Goal: Information Seeking & Learning: Learn about a topic

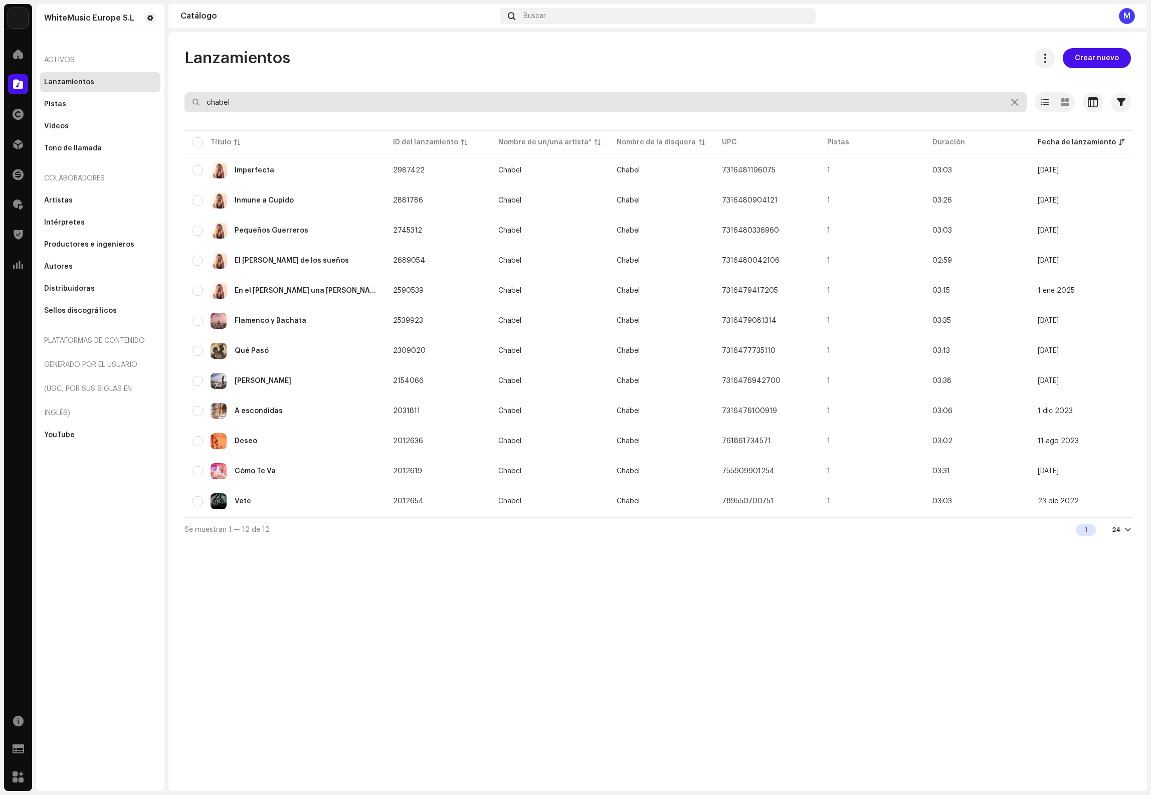
drag, startPoint x: 293, startPoint y: 100, endPoint x: 48, endPoint y: 66, distance: 247.4
click at [50, 66] on div "WhiteMusic Europe S.L Inicio Catálogo Derechos Distribución Financiar Regalías …" at bounding box center [575, 397] width 1151 height 795
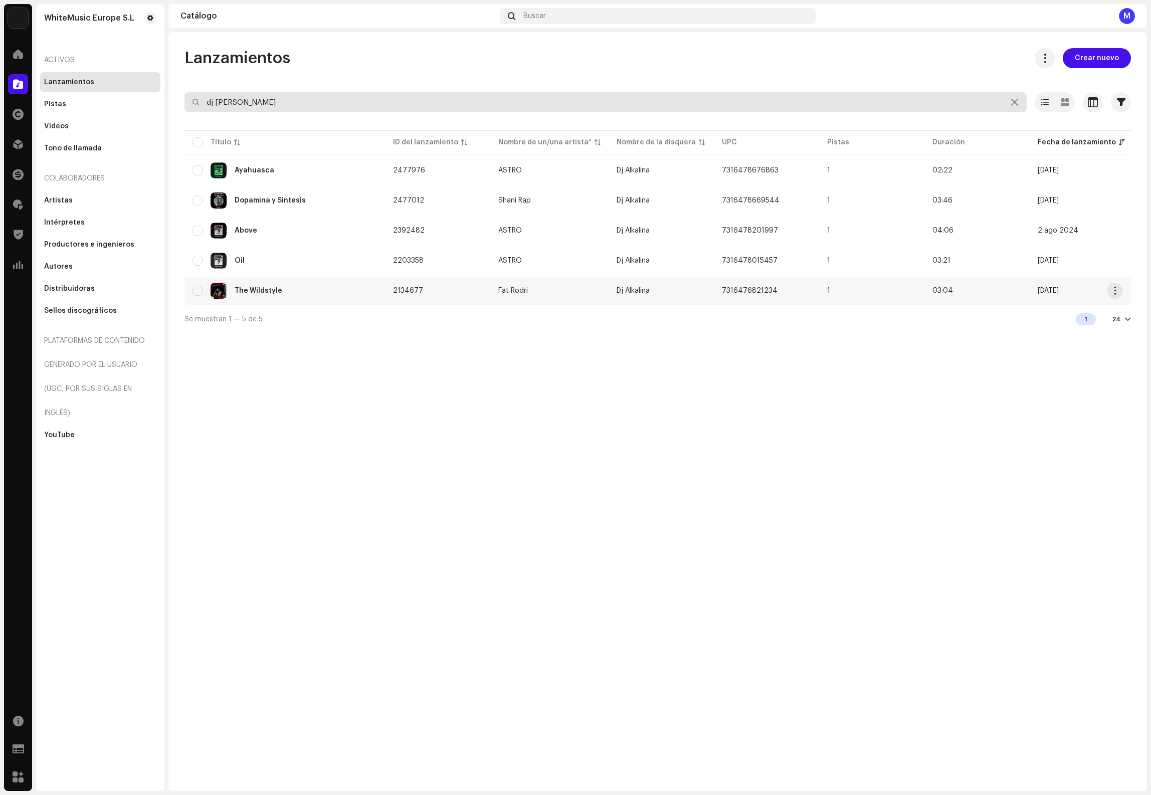
type input "dj alkalina"
click at [311, 289] on div "The Wildstyle" at bounding box center [285, 291] width 184 height 16
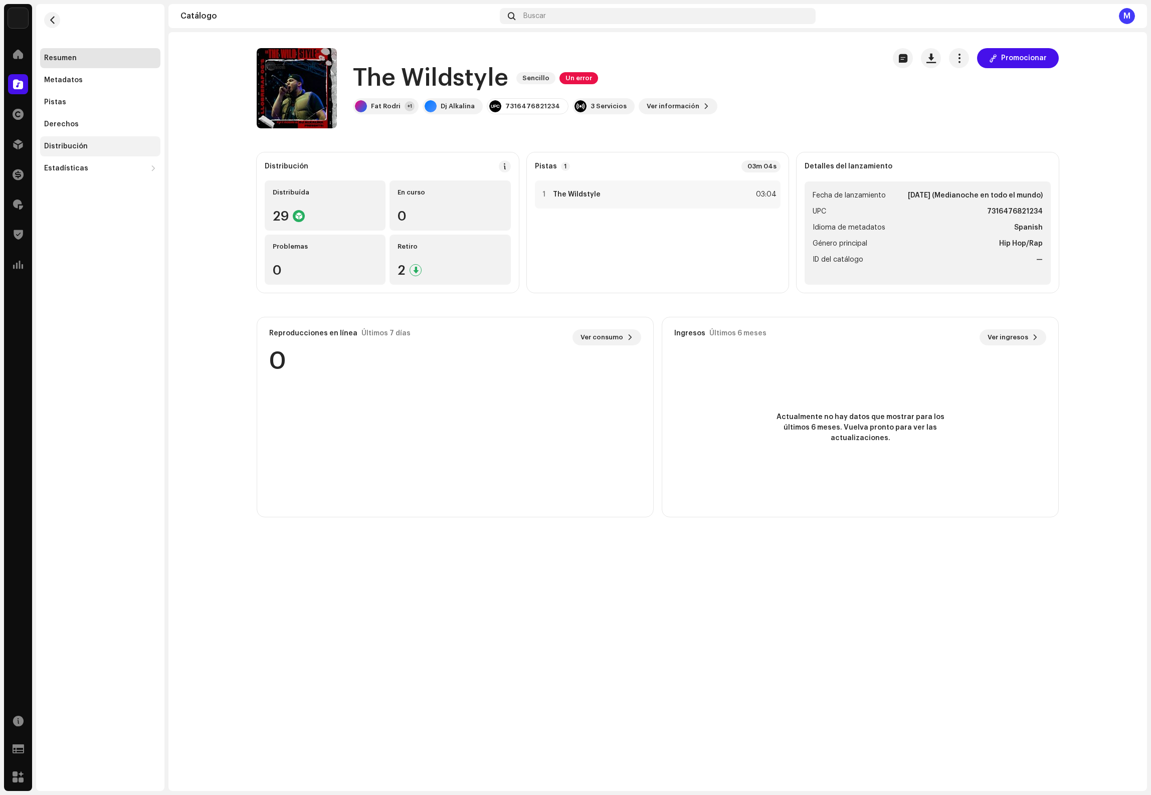
click at [91, 144] on div "Distribución" at bounding box center [100, 146] width 112 height 8
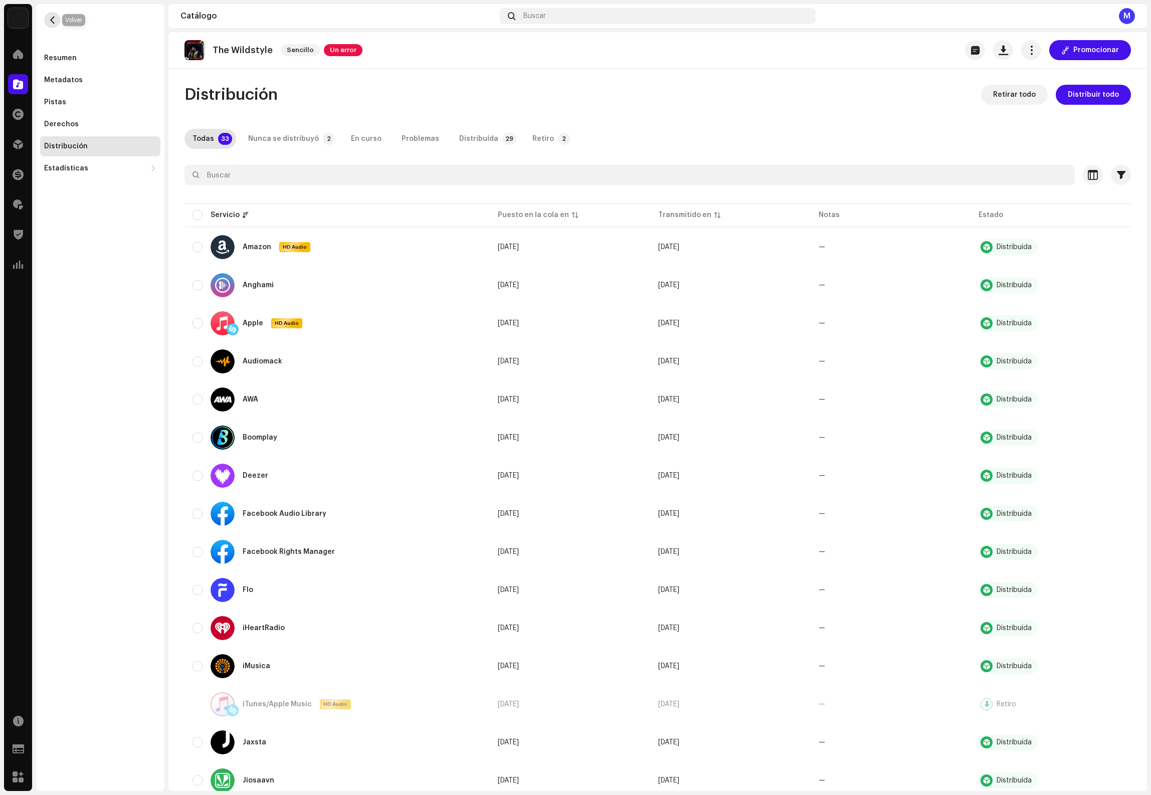
click at [57, 20] on button "button" at bounding box center [52, 20] width 16 height 16
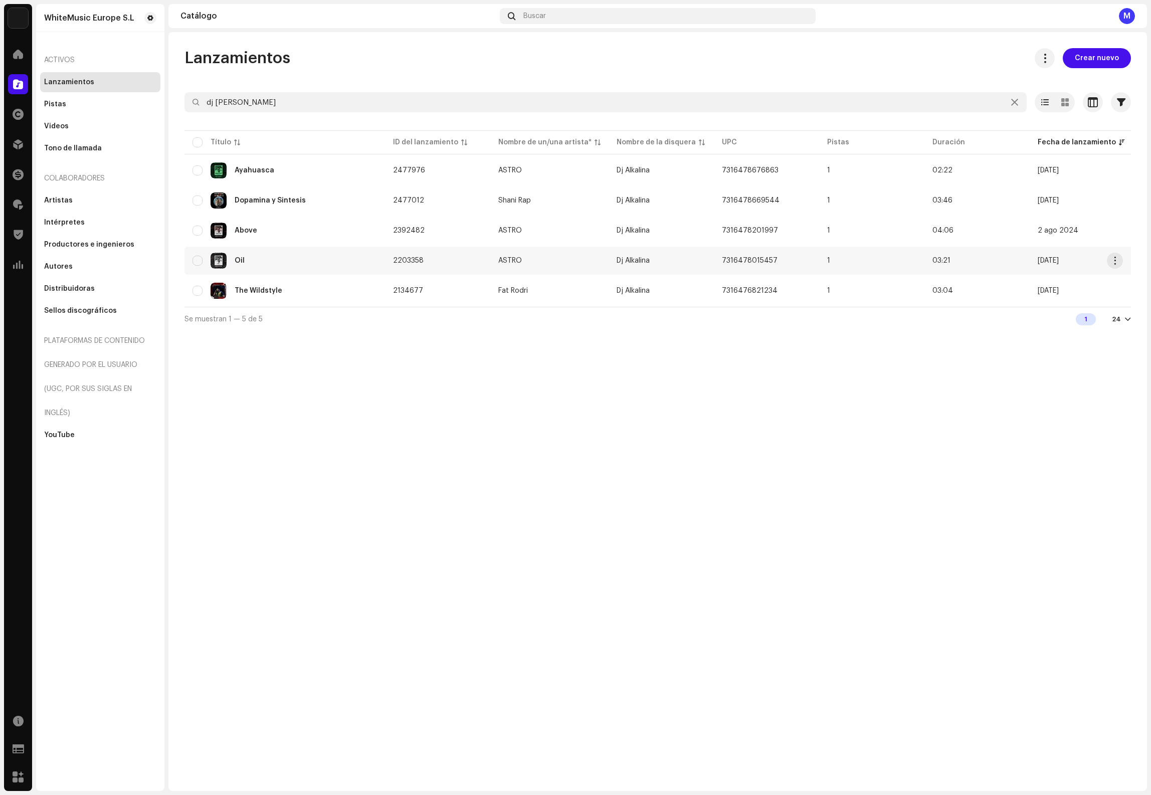
click at [309, 253] on div "Oil" at bounding box center [285, 261] width 184 height 16
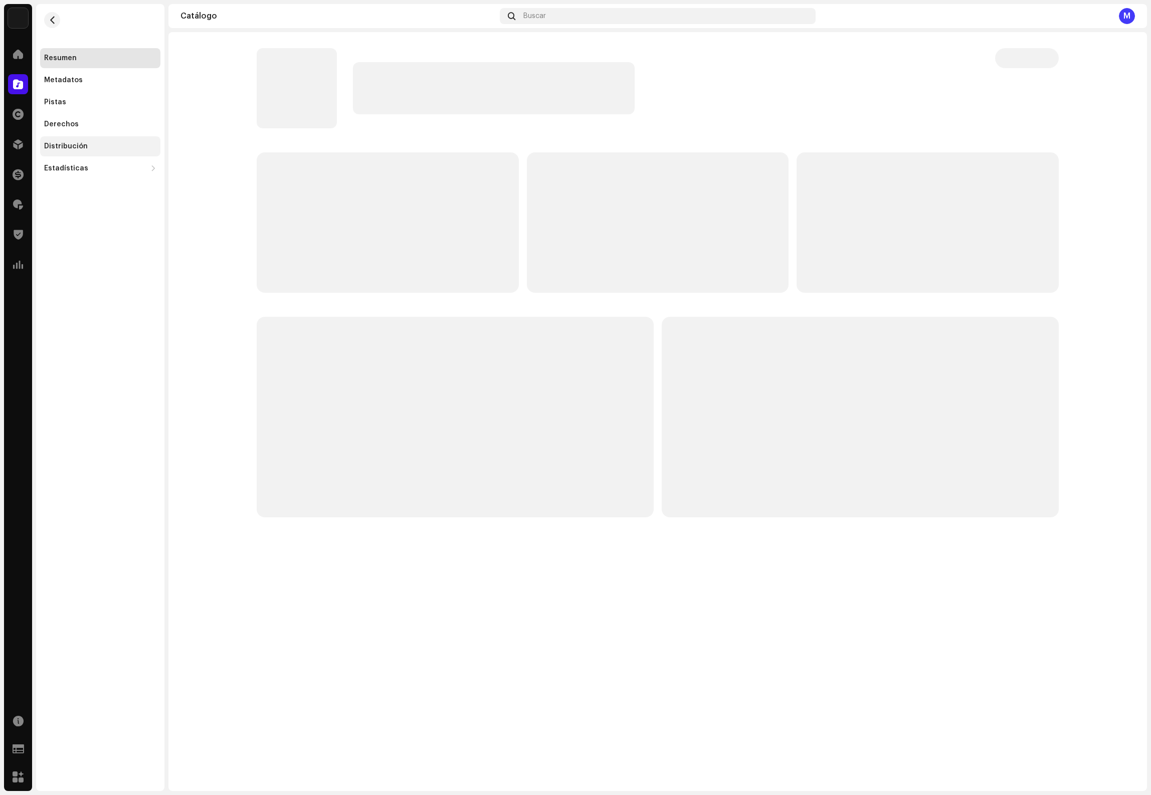
click at [104, 146] on div "Distribución" at bounding box center [100, 146] width 112 height 8
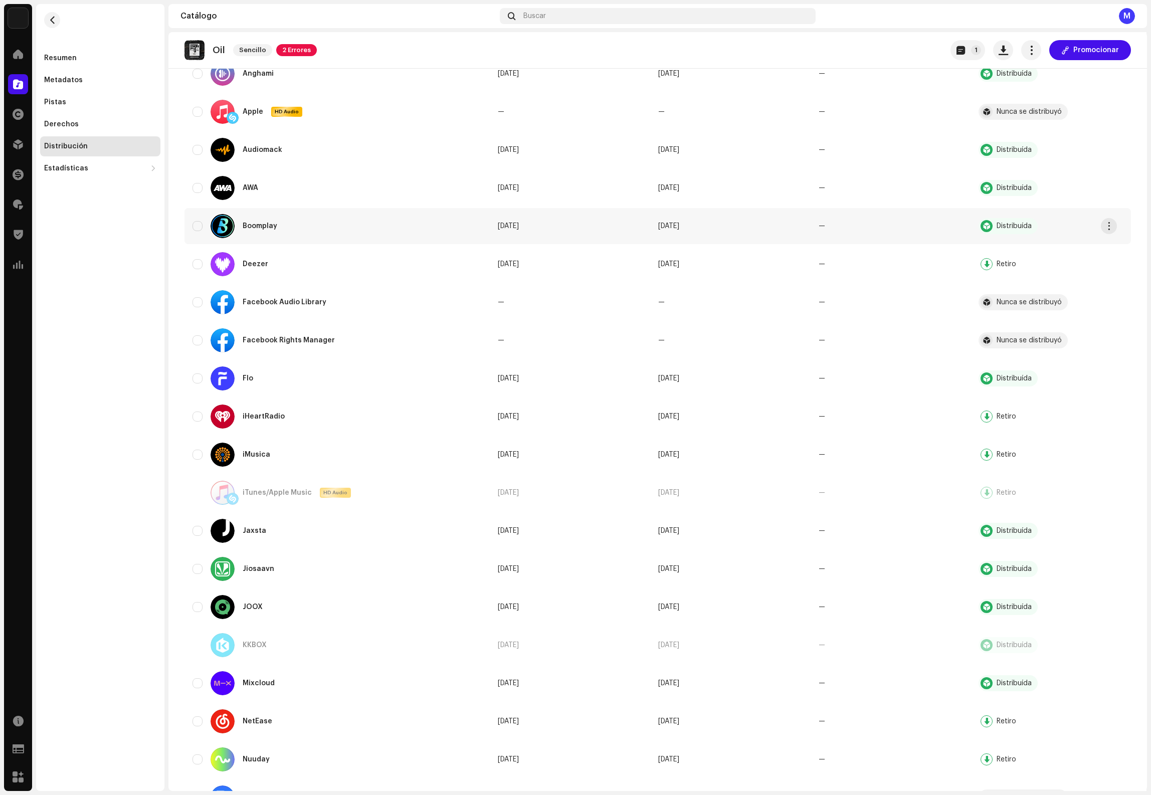
scroll to position [722, 0]
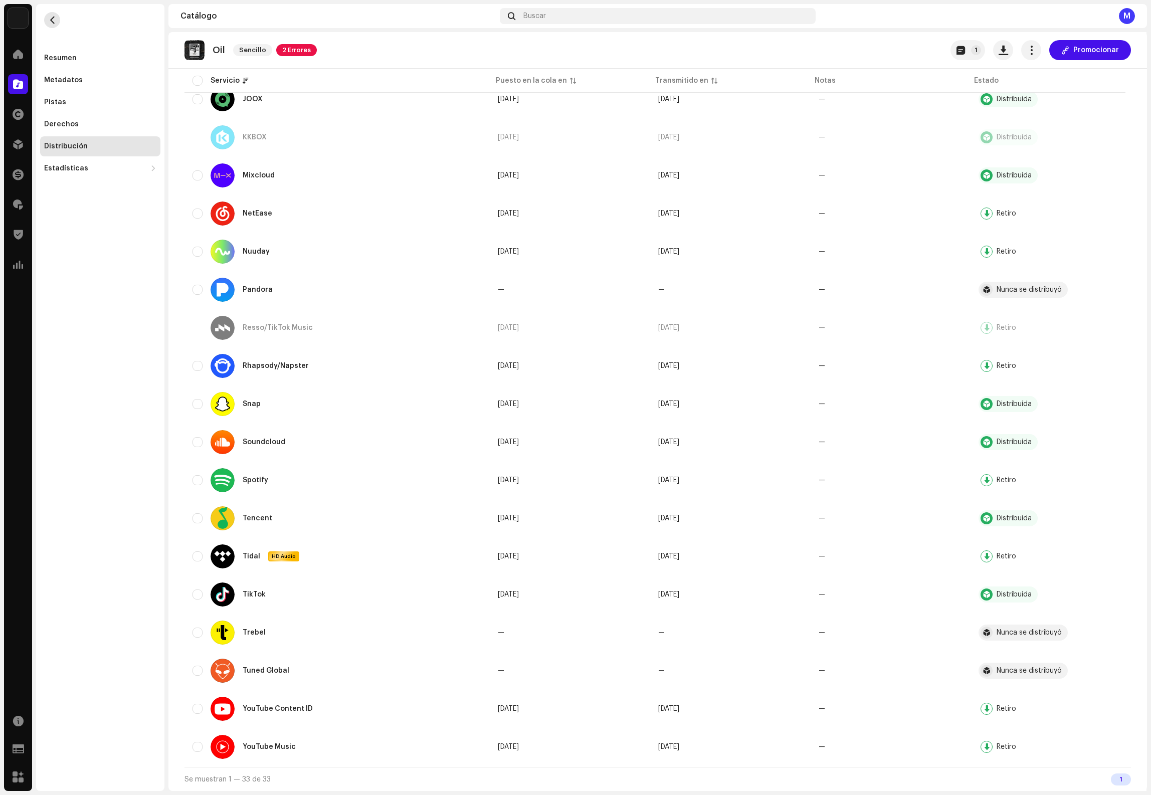
click at [51, 19] on span "button" at bounding box center [53, 20] width 8 height 8
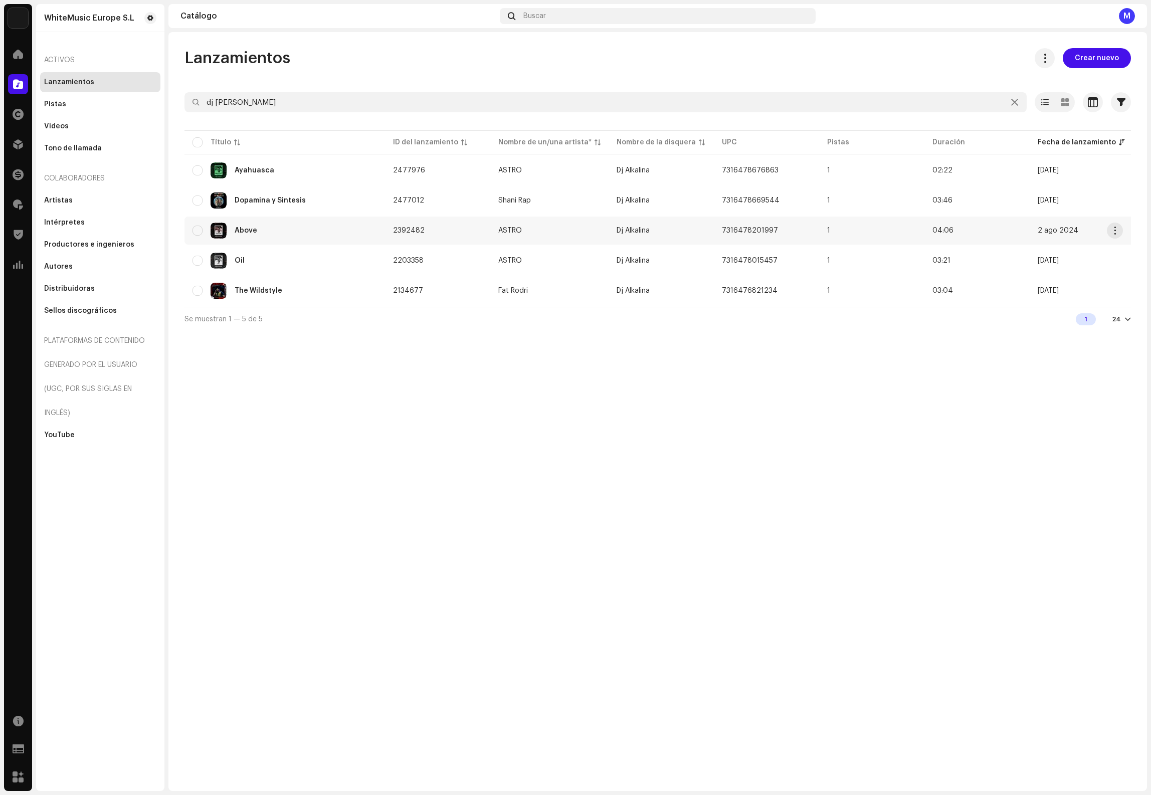
click at [317, 232] on div "Above" at bounding box center [285, 231] width 184 height 16
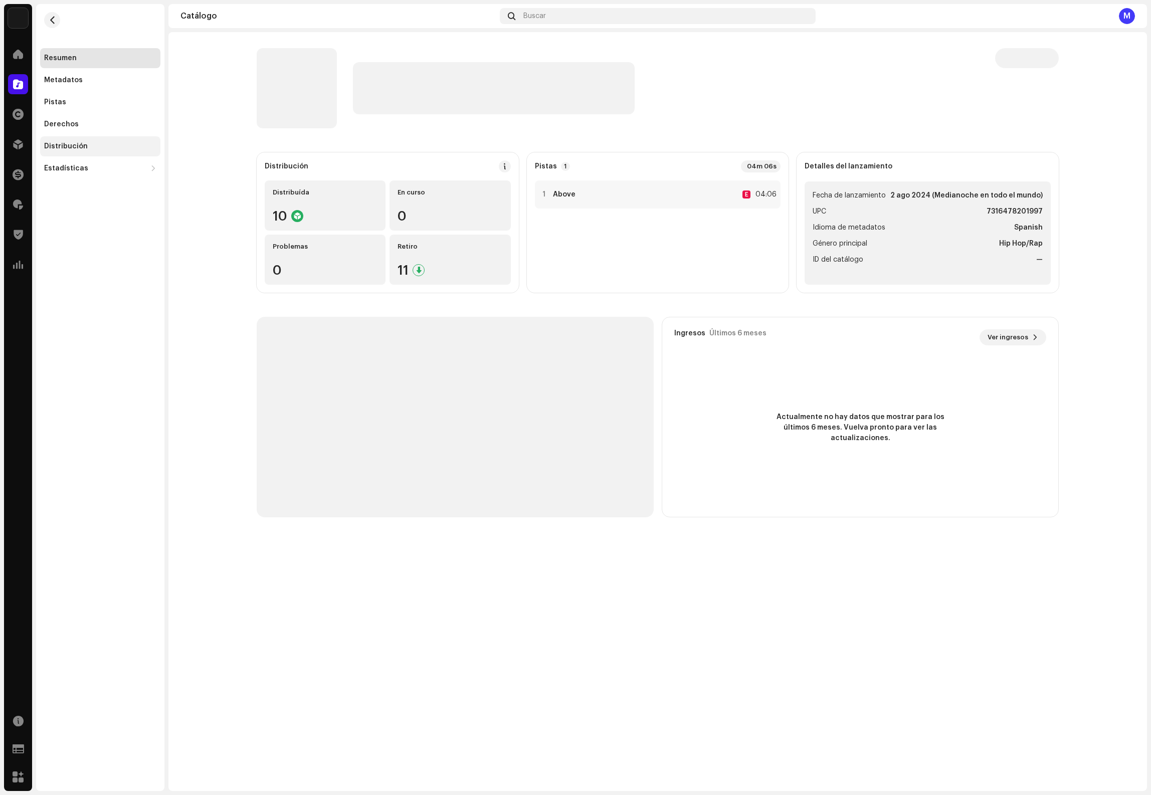
click at [113, 148] on div "Distribución" at bounding box center [100, 146] width 112 height 8
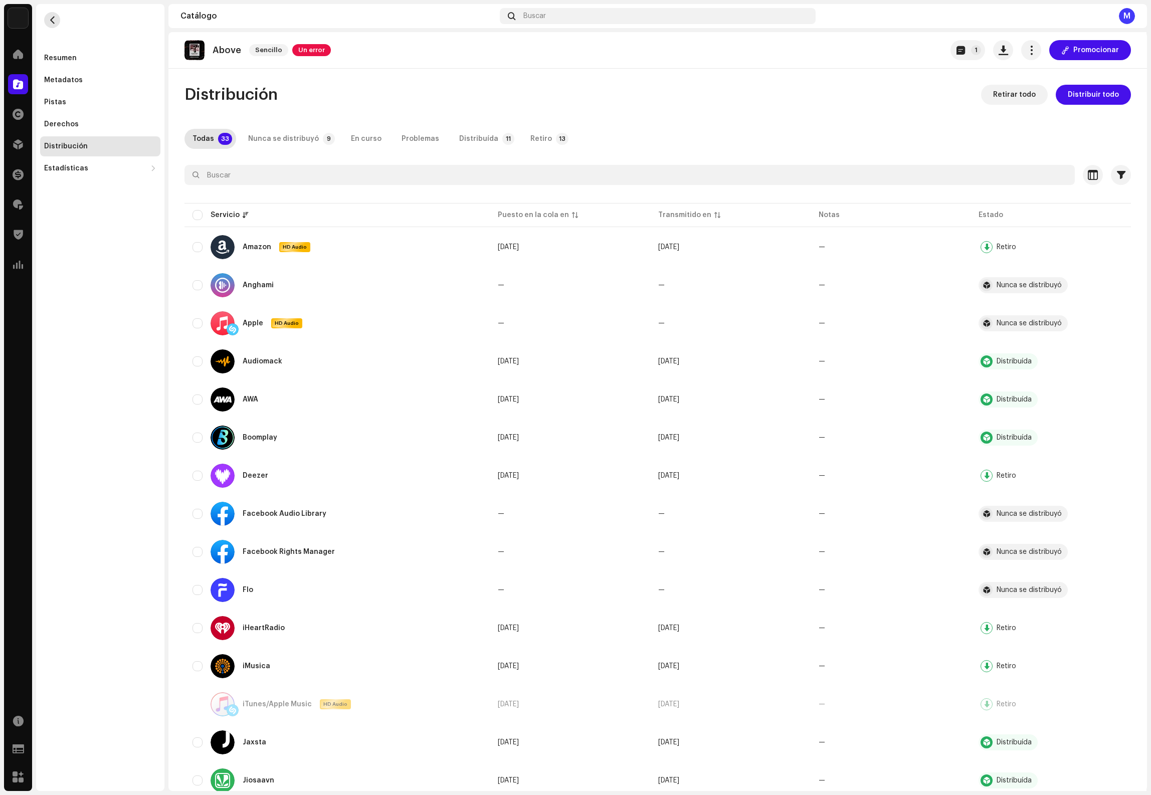
click at [50, 22] on span "button" at bounding box center [53, 20] width 8 height 8
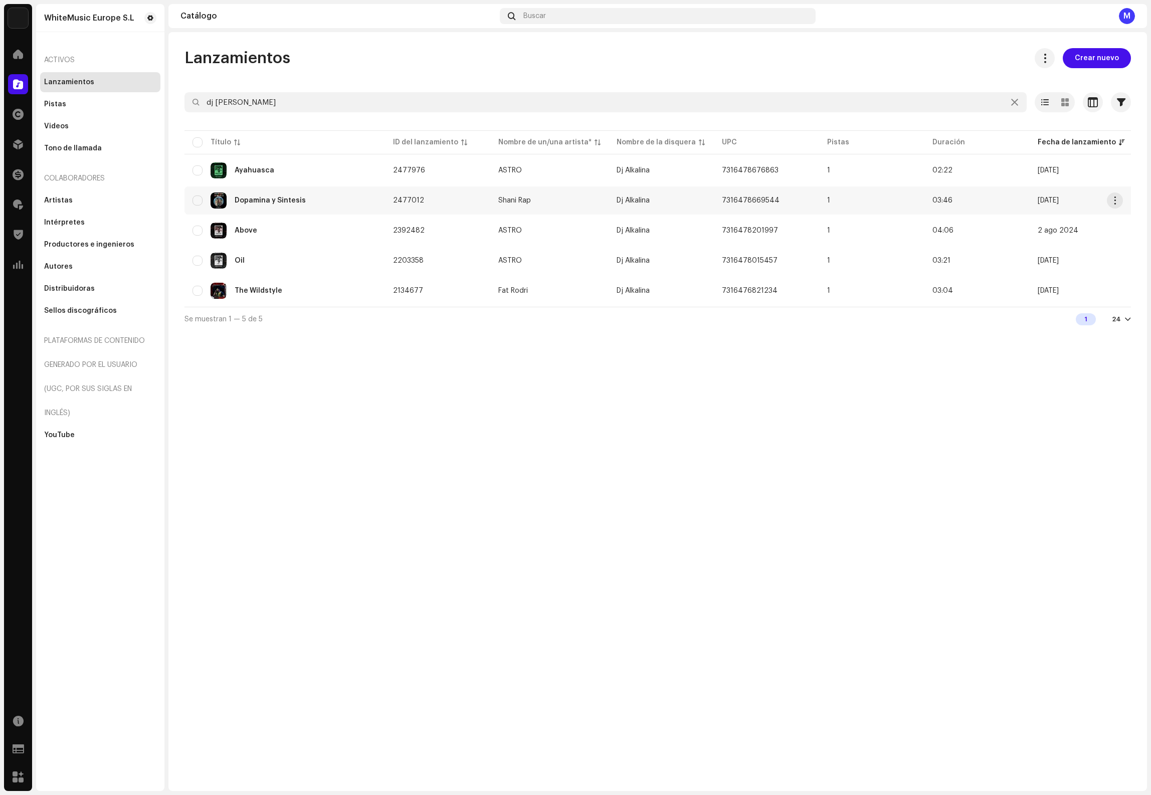
click at [320, 204] on div "Dopamina y Sintesis" at bounding box center [285, 201] width 184 height 16
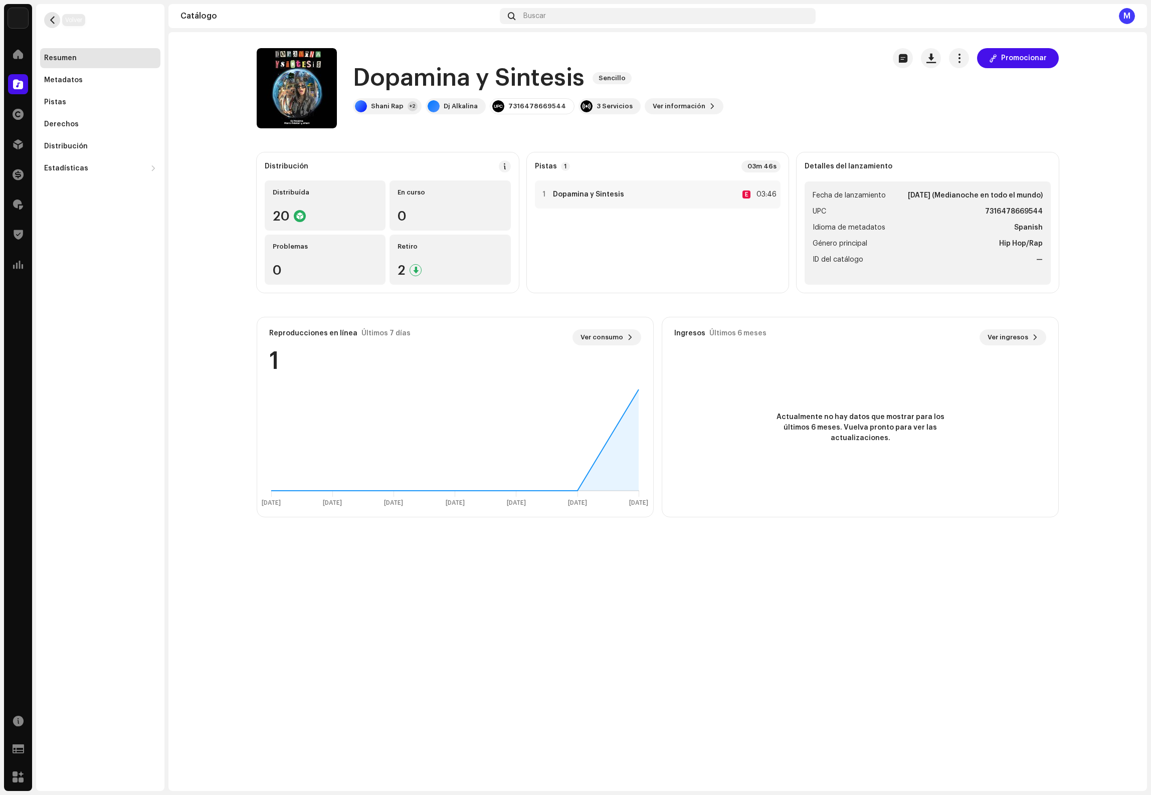
click at [47, 18] on button "button" at bounding box center [52, 20] width 16 height 16
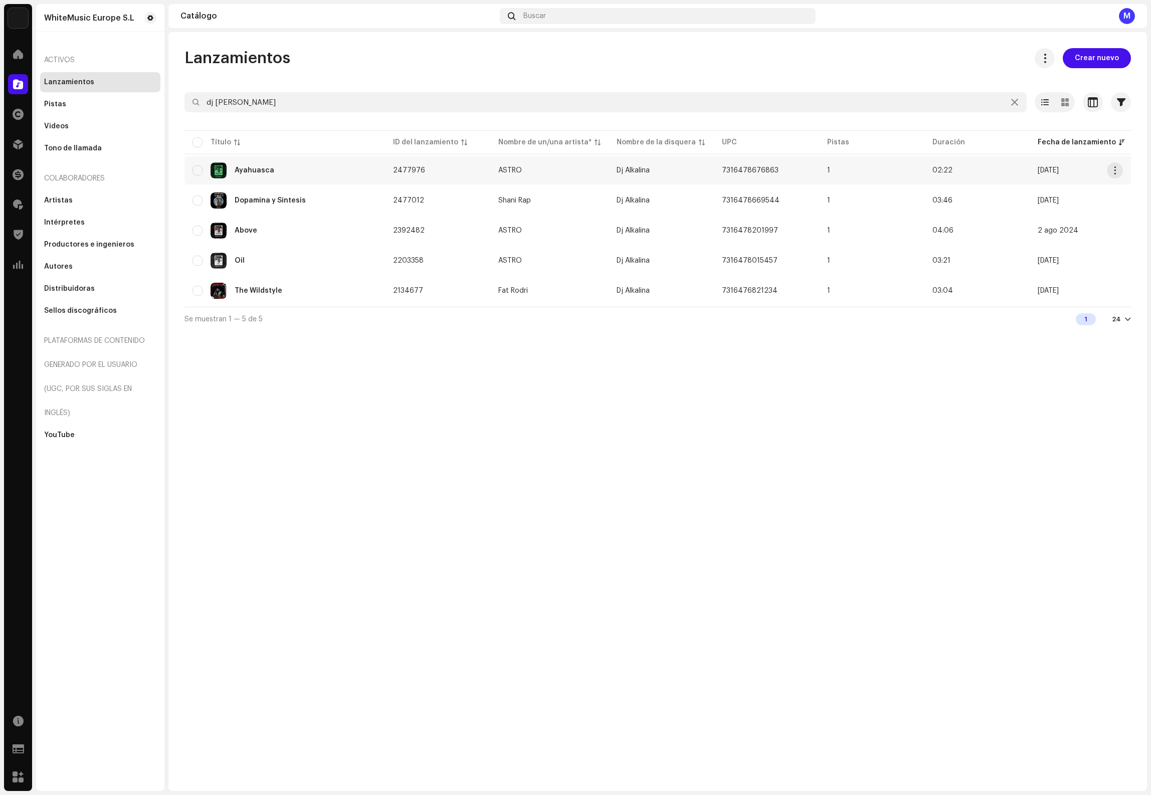
click at [334, 172] on div "Ayahuasca" at bounding box center [285, 170] width 184 height 16
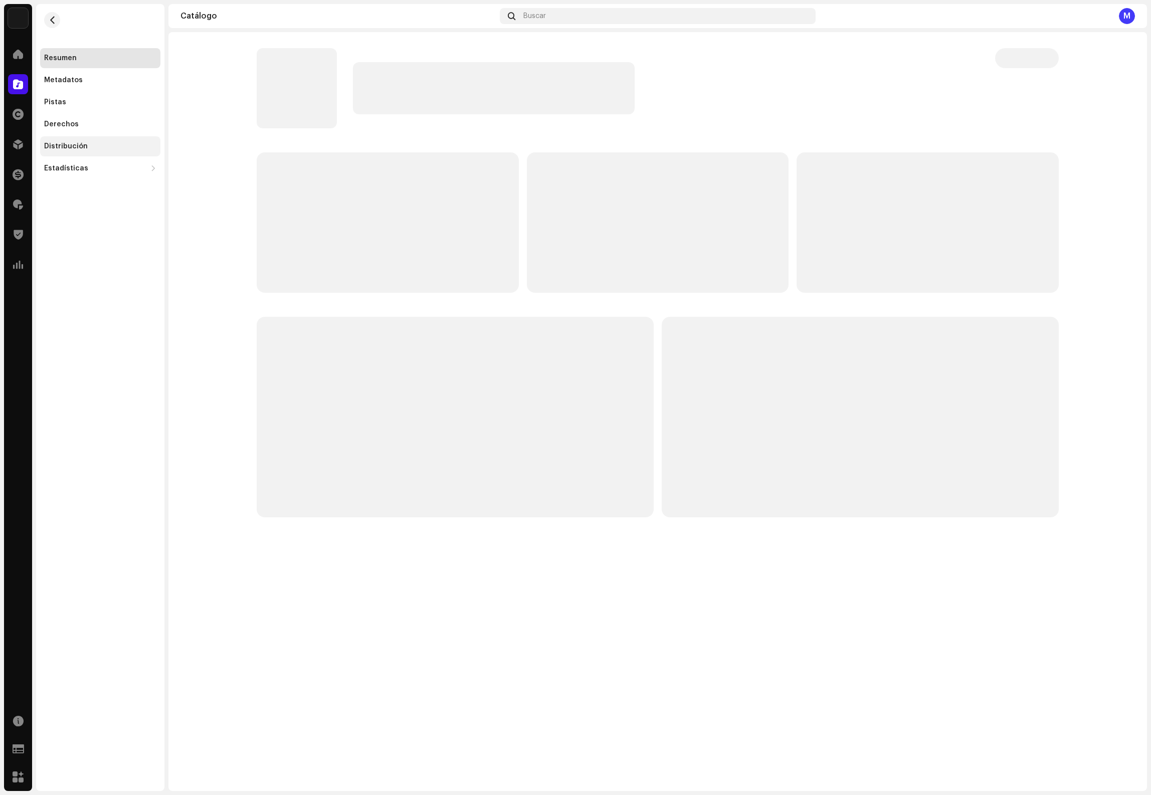
click at [107, 155] on div "Distribución" at bounding box center [100, 146] width 120 height 20
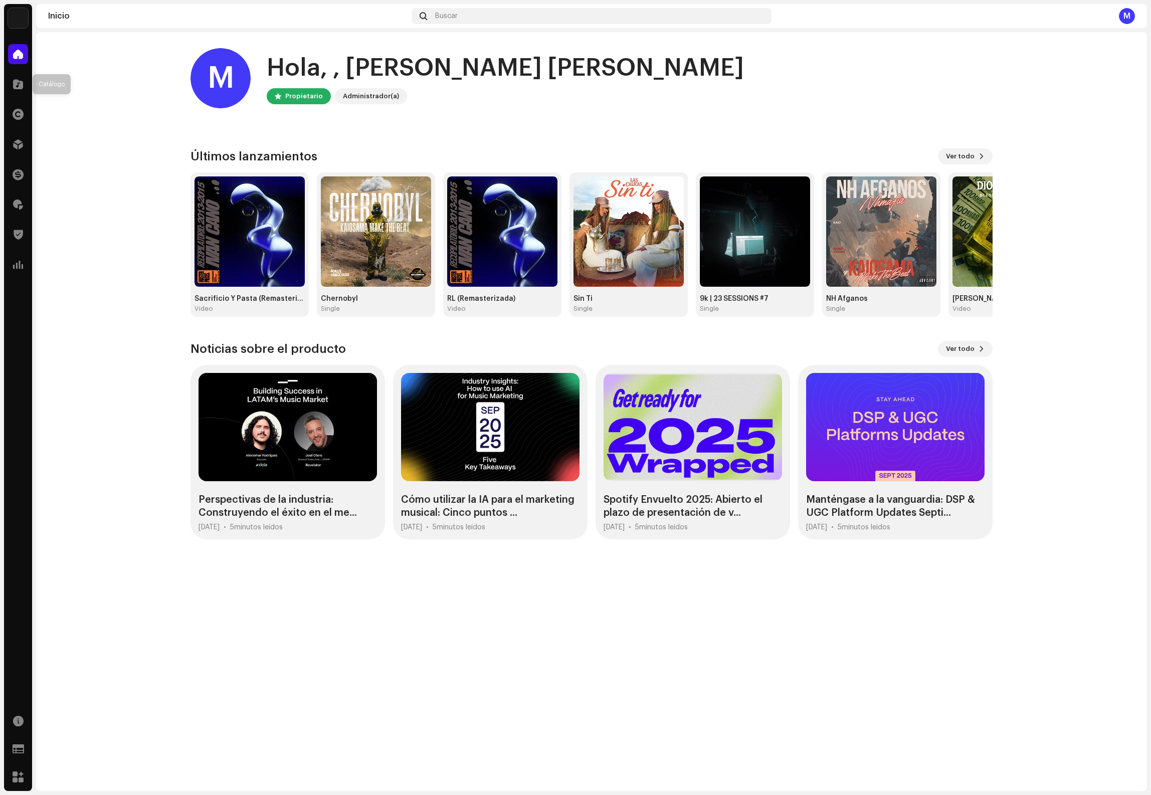
click at [7, 89] on div "Catálogo" at bounding box center [18, 84] width 28 height 28
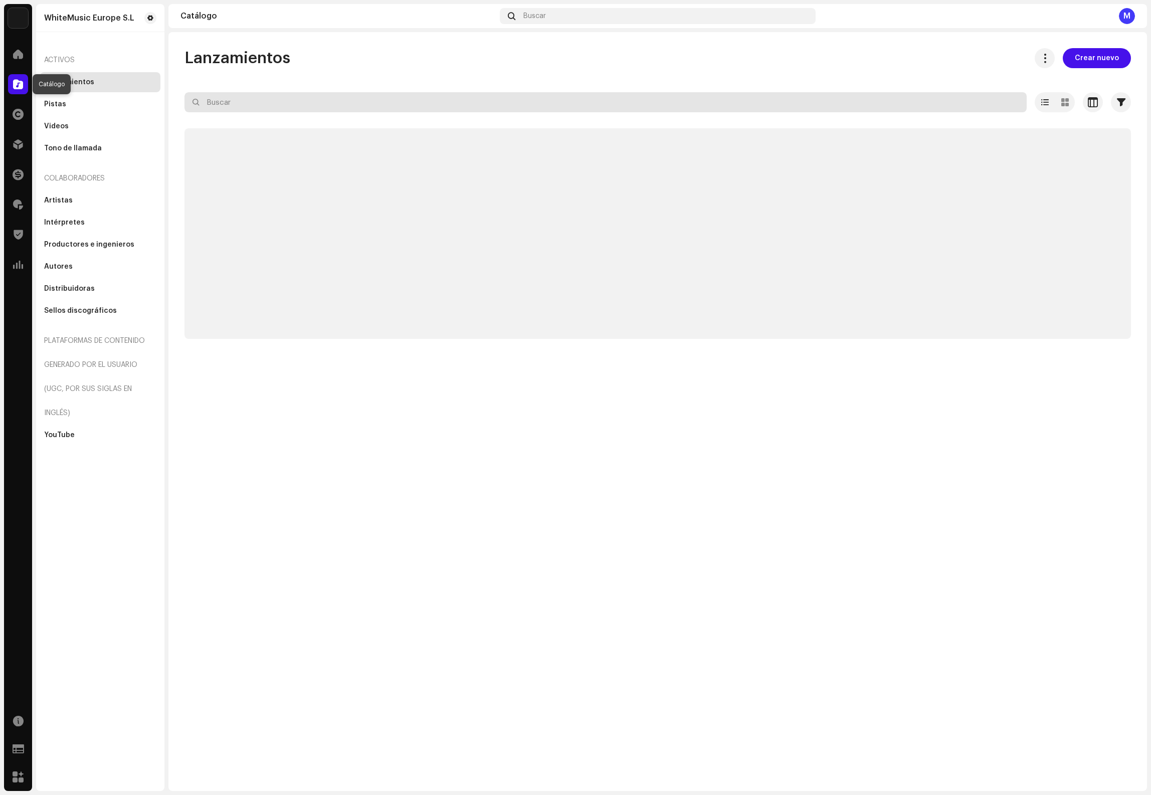
click at [307, 112] on input "text" at bounding box center [605, 102] width 842 height 20
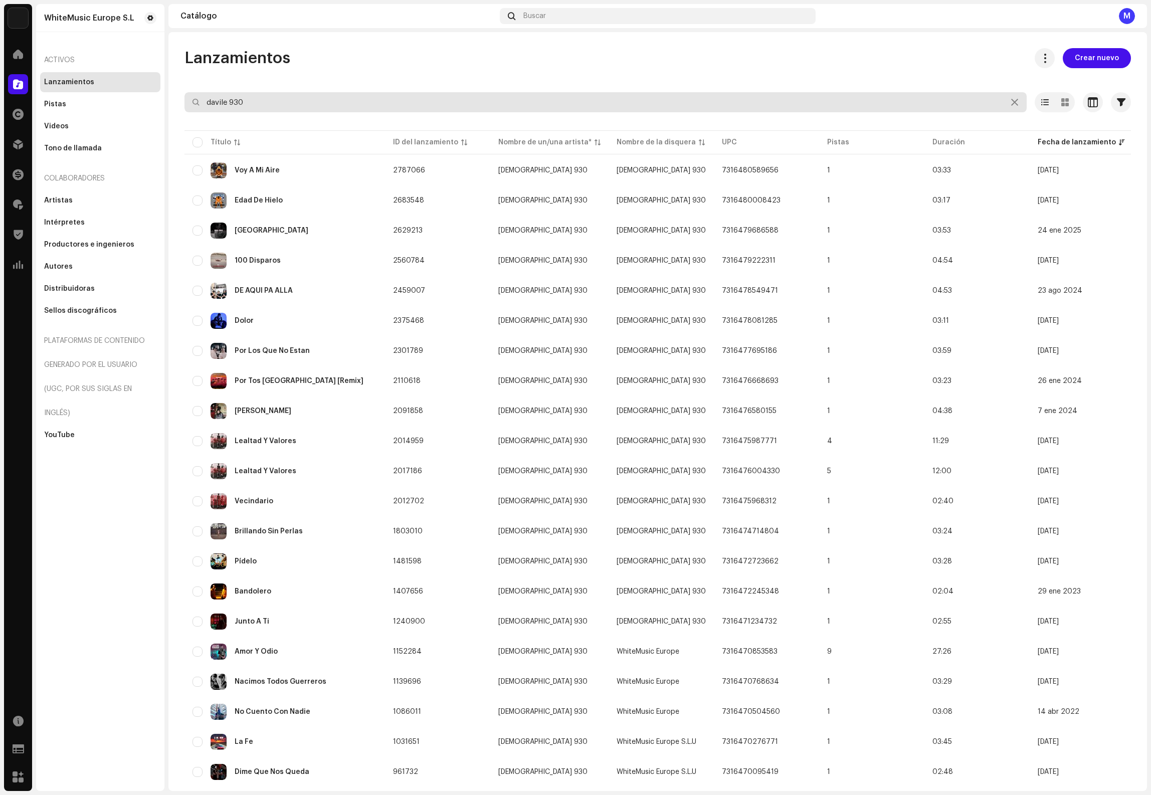
type input "davile 930"
drag, startPoint x: 282, startPoint y: 106, endPoint x: 106, endPoint y: 82, distance: 177.6
click at [107, 82] on div "WhiteMusic Europe S.L Inicio Catálogo Derechos Distribución Financiar Regalías …" at bounding box center [575, 397] width 1151 height 795
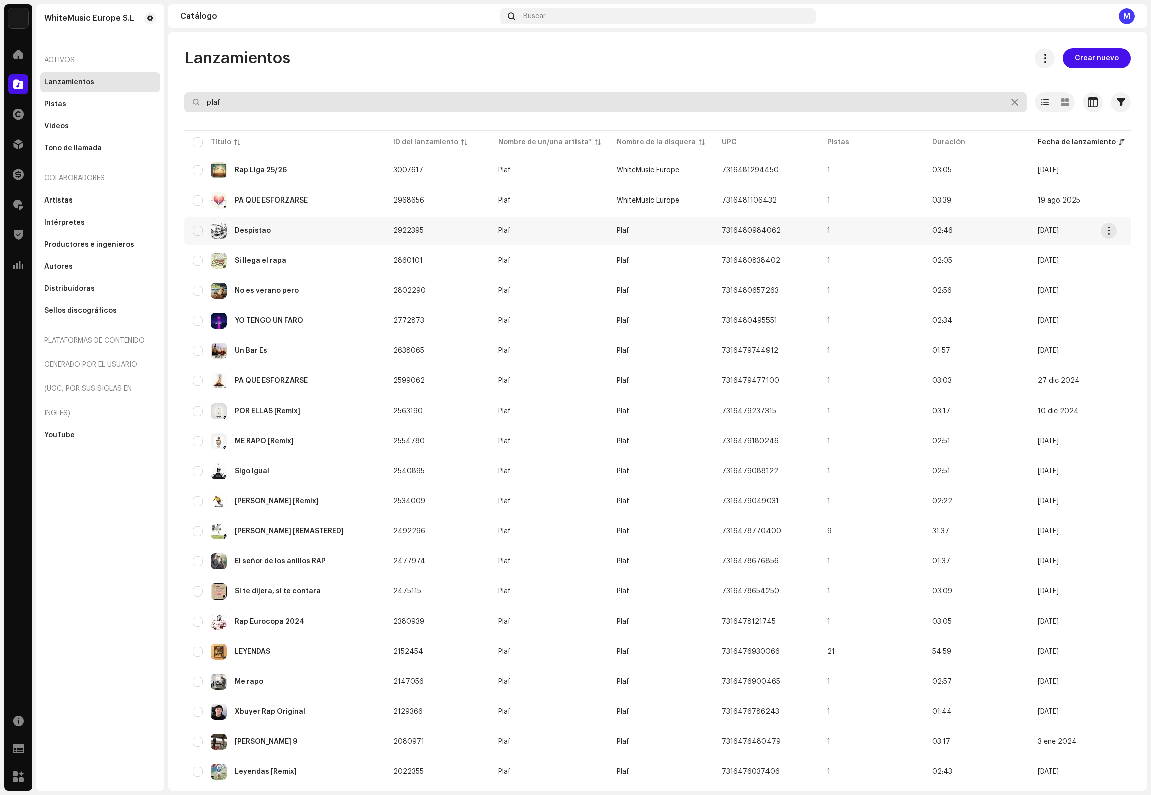
type input "plaf"
drag, startPoint x: 286, startPoint y: 96, endPoint x: 190, endPoint y: 99, distance: 96.3
click at [185, 100] on input "plaf" at bounding box center [605, 102] width 842 height 20
drag, startPoint x: 273, startPoint y: 100, endPoint x: 50, endPoint y: 69, distance: 225.2
click at [80, 94] on div "WhiteMusic Europe S.L Inicio Catálogo Derechos Distribución Financiar Regalías …" at bounding box center [575, 397] width 1151 height 795
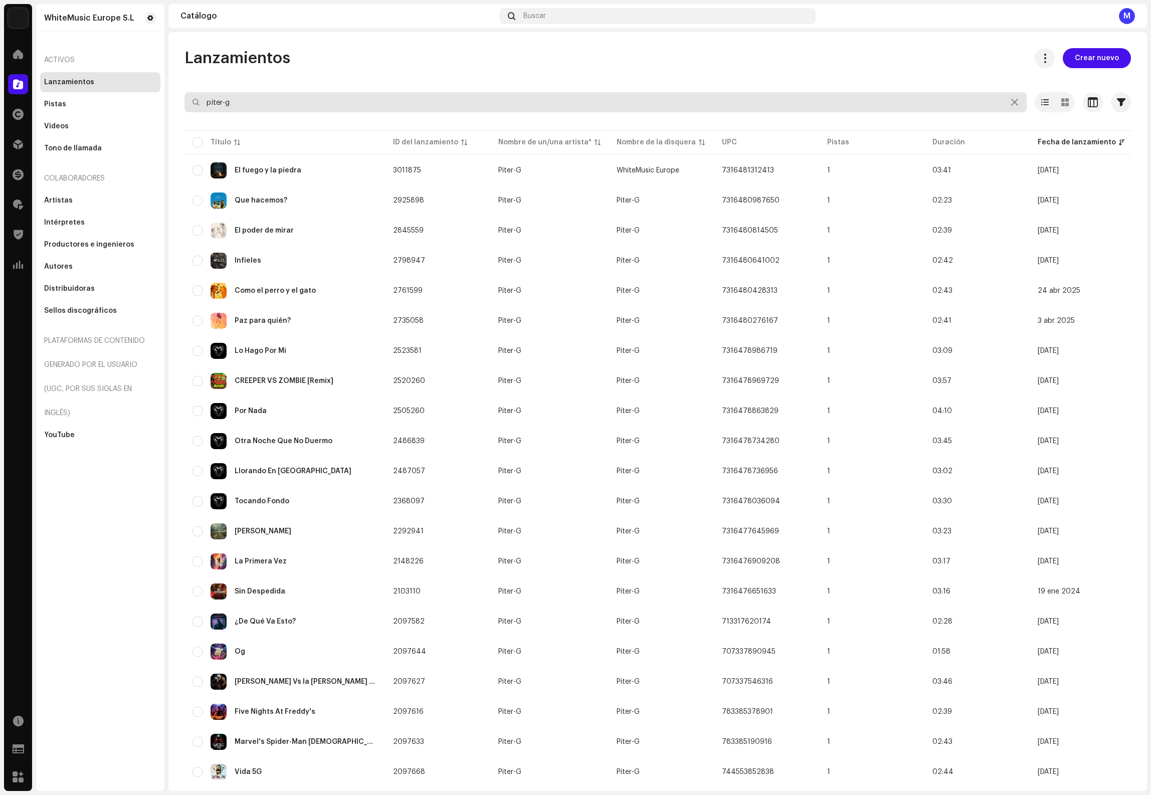
type input "piter-g"
click at [303, 226] on div "El poder de mirar" at bounding box center [285, 231] width 184 height 16
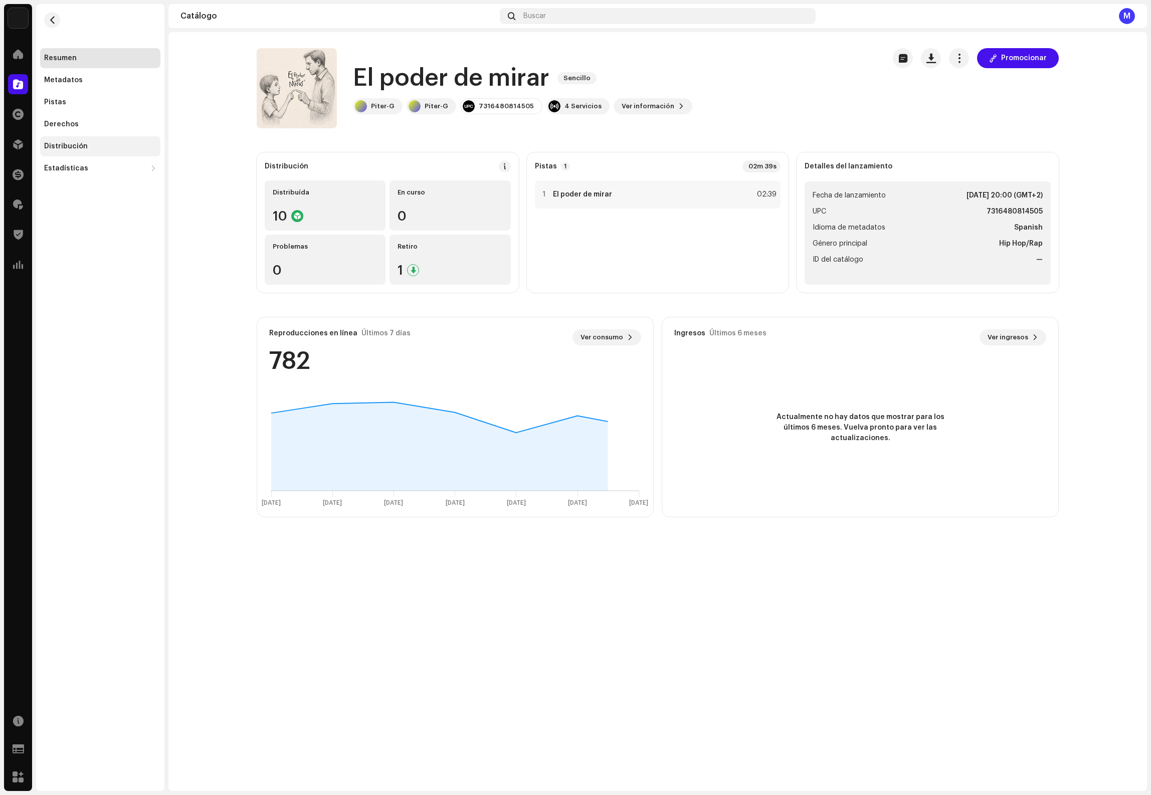
click at [109, 143] on div "Distribución" at bounding box center [100, 146] width 112 height 8
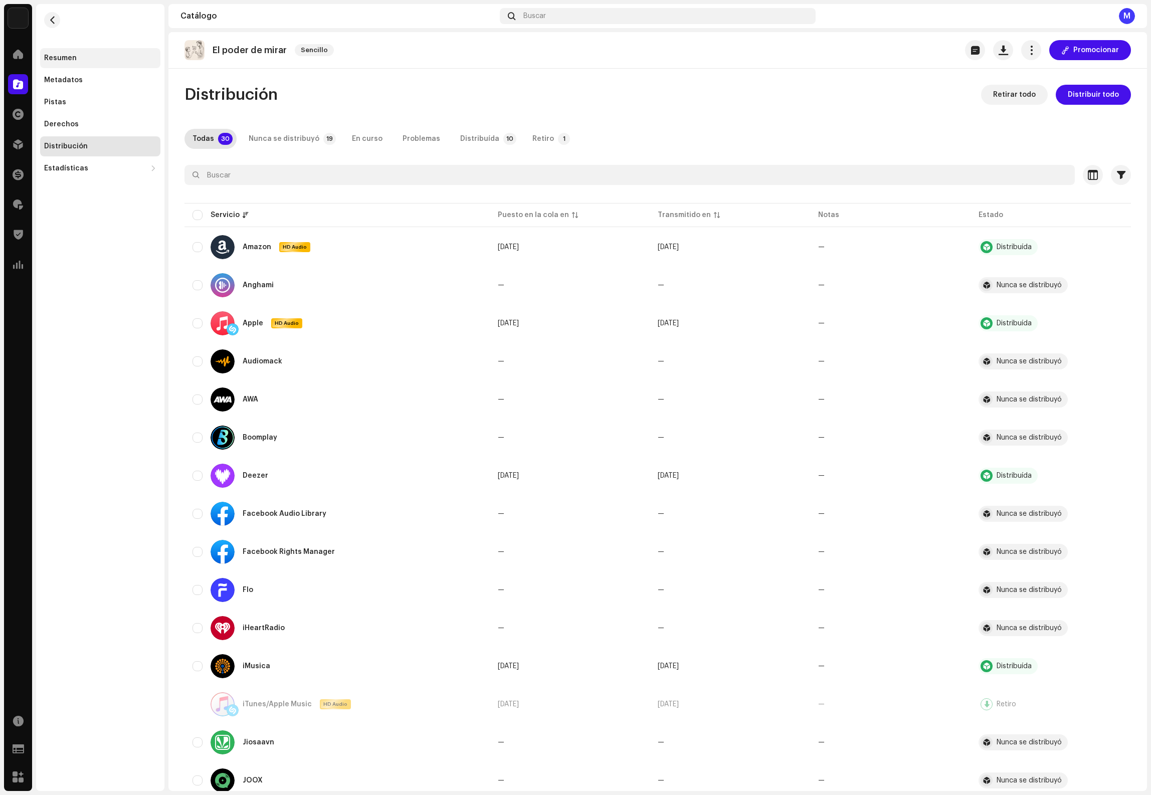
click at [74, 65] on div "Resumen" at bounding box center [100, 58] width 120 height 20
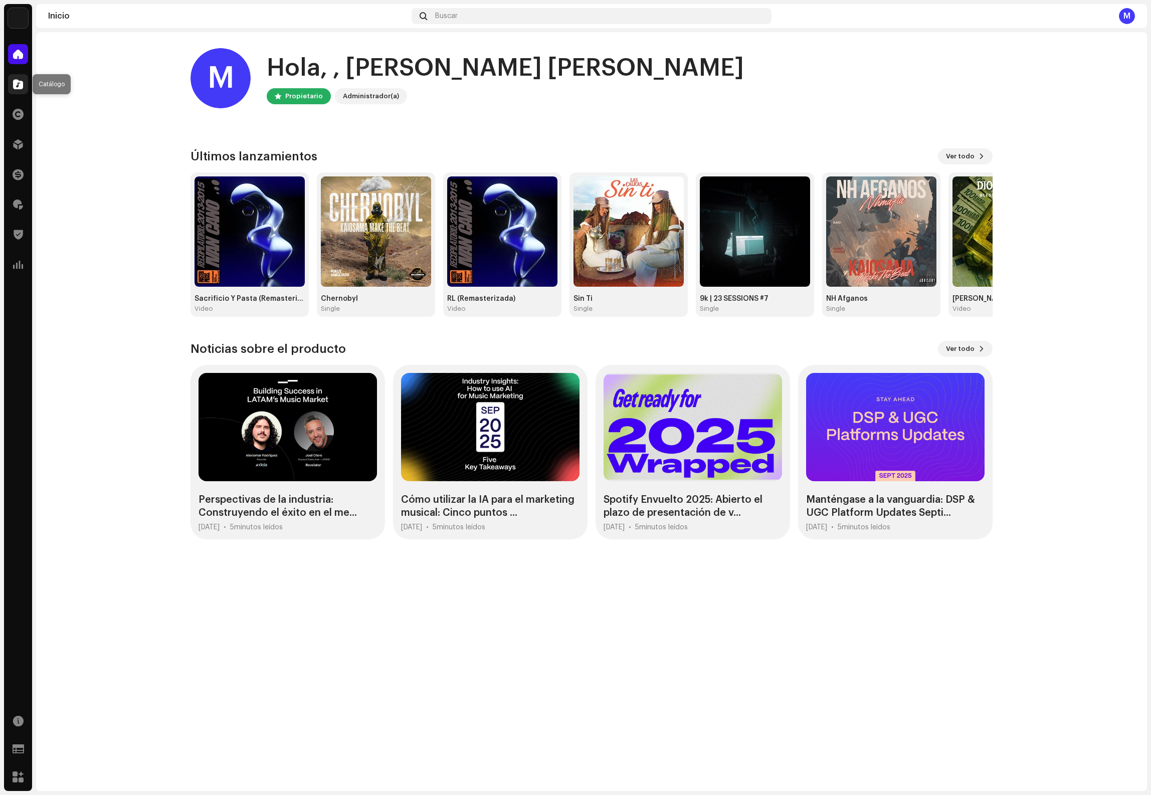
click at [21, 87] on span at bounding box center [18, 84] width 10 height 8
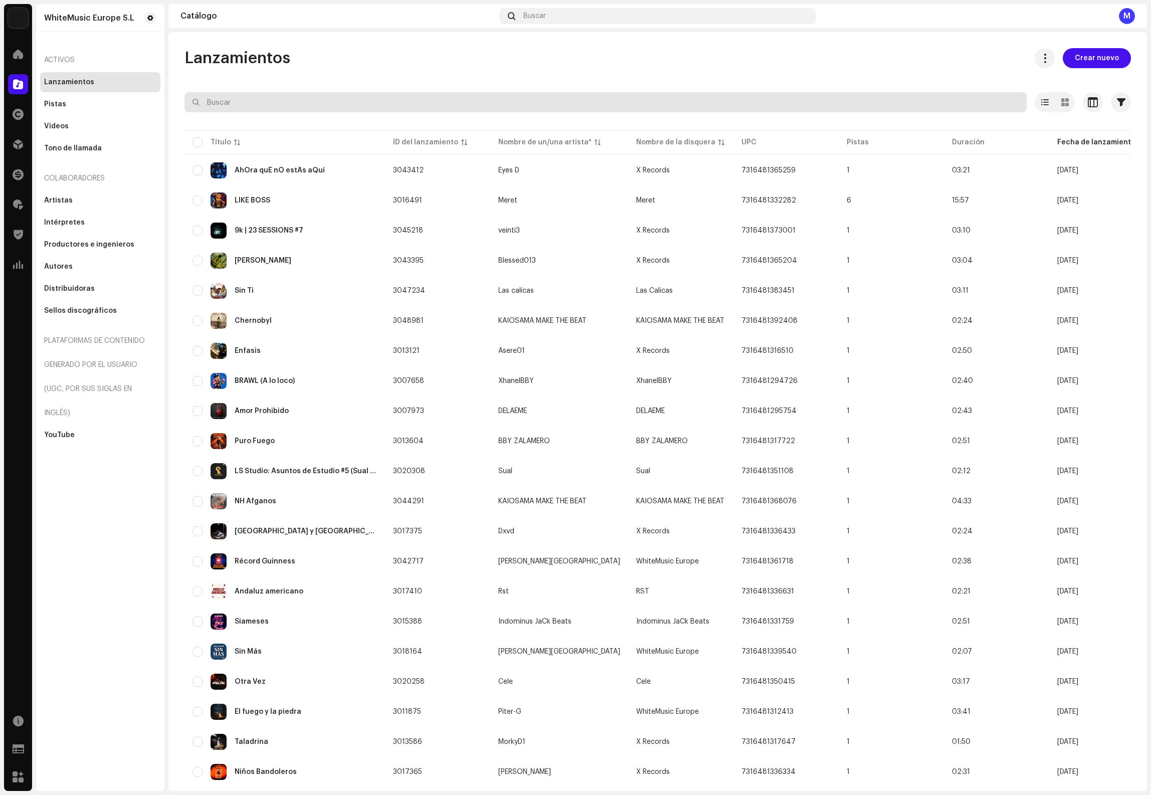
click at [267, 99] on input "text" at bounding box center [605, 102] width 842 height 20
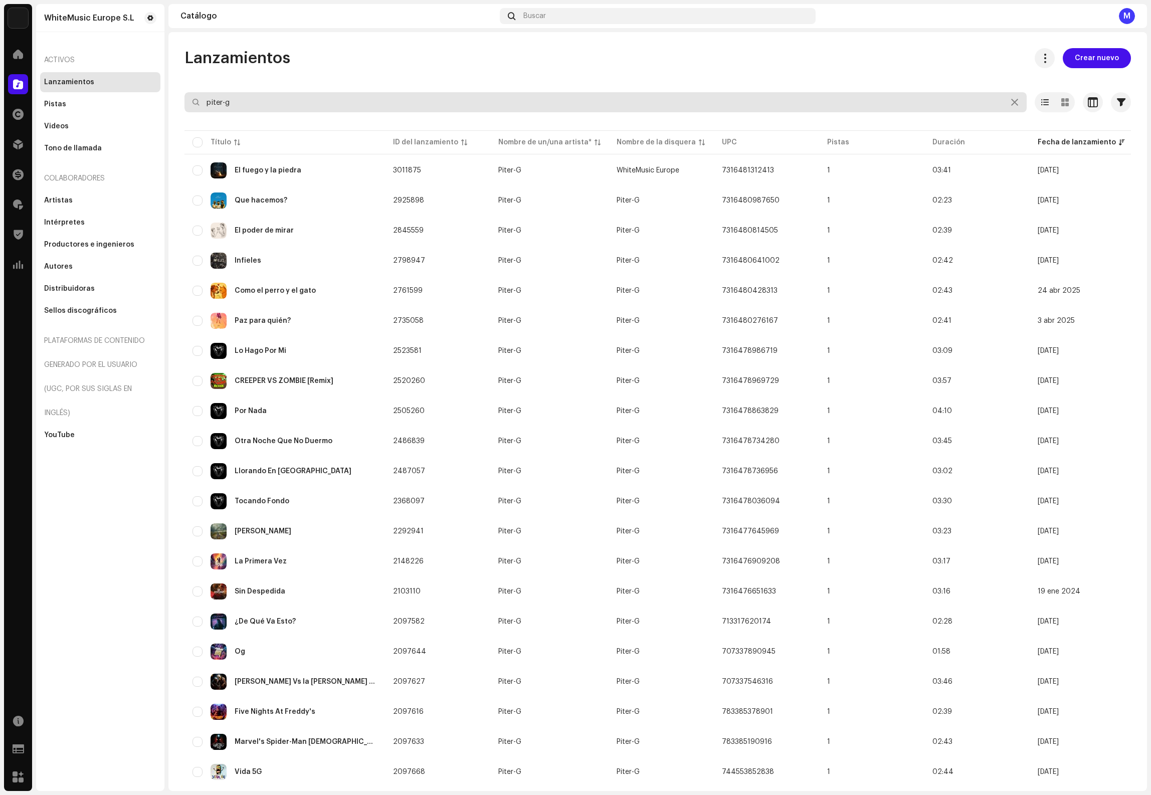
type input "piter-g"
